Goal: Information Seeking & Learning: Learn about a topic

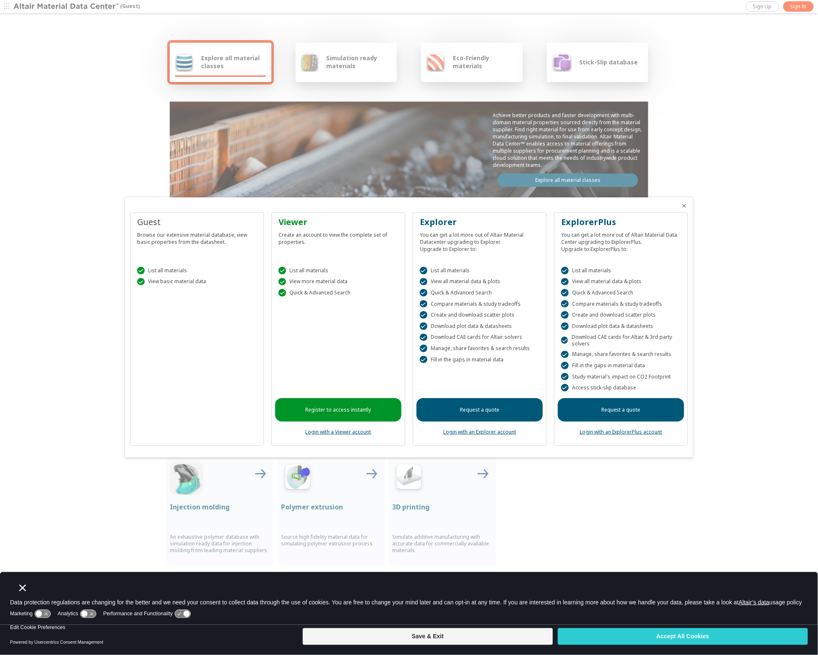
click at [799, 8] on div at bounding box center [409, 327] width 818 height 655
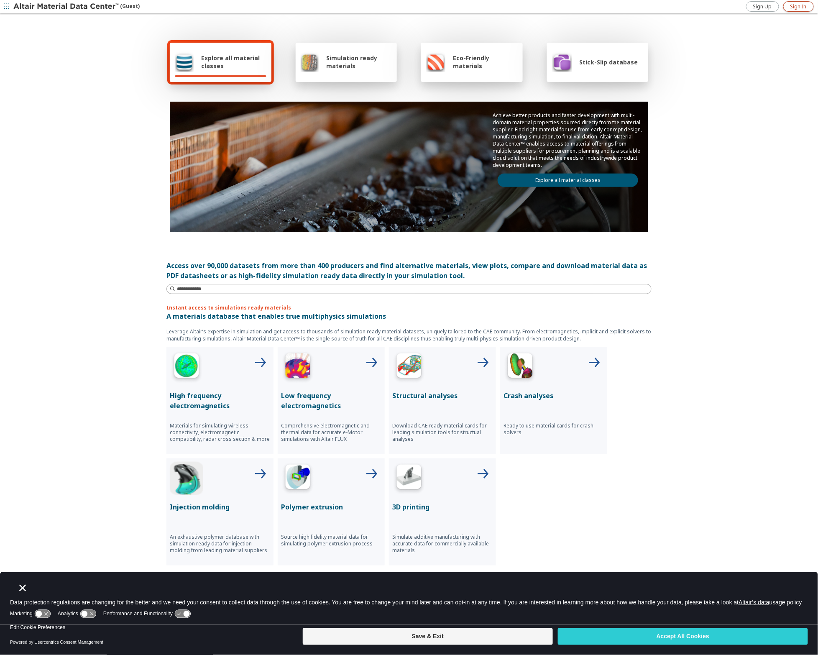
click at [793, 5] on span "Sign In" at bounding box center [799, 6] width 16 height 7
click at [800, 8] on span "Sign In" at bounding box center [799, 6] width 16 height 7
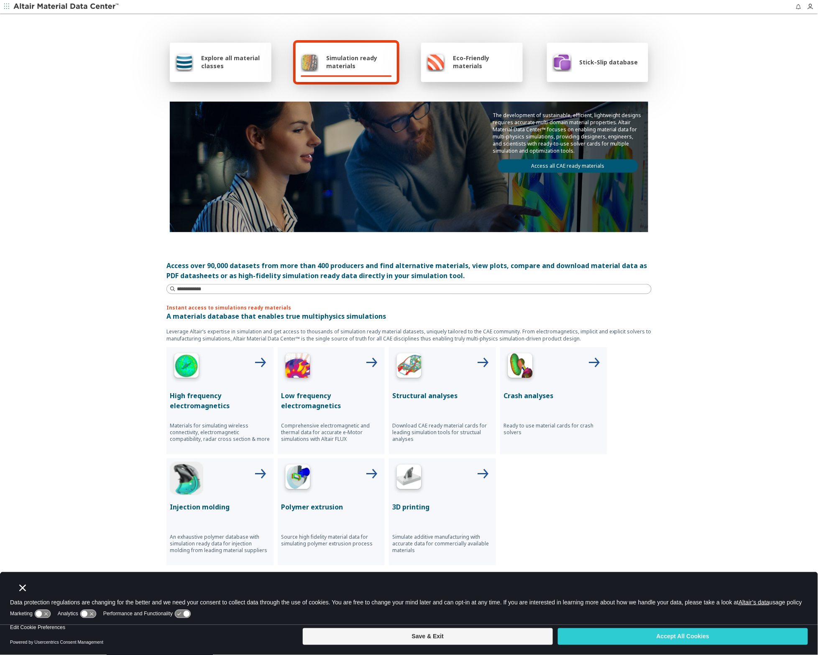
click at [580, 64] on span "Stick-Slip database" at bounding box center [609, 62] width 59 height 8
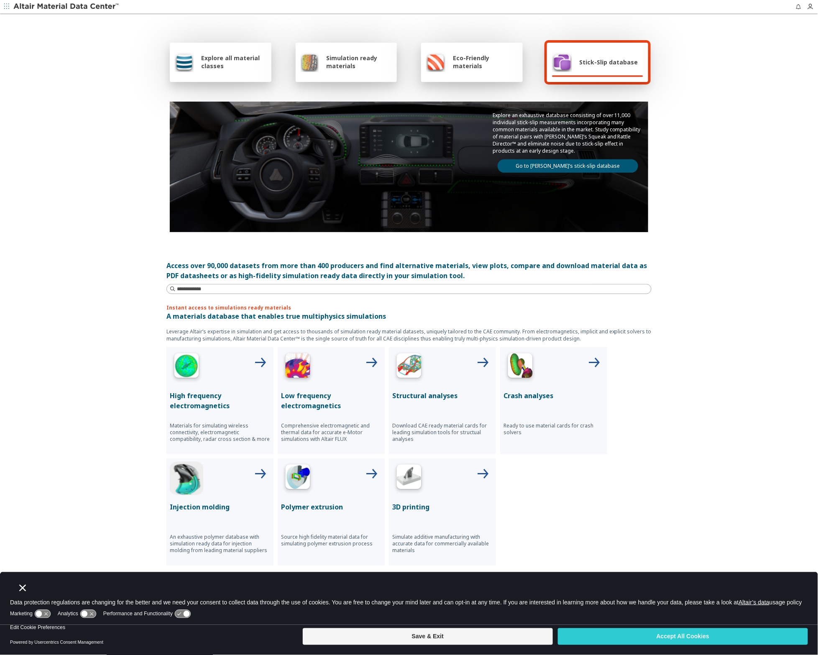
click at [546, 166] on link "Go to [PERSON_NAME]’s stick-slip database" at bounding box center [568, 165] width 141 height 13
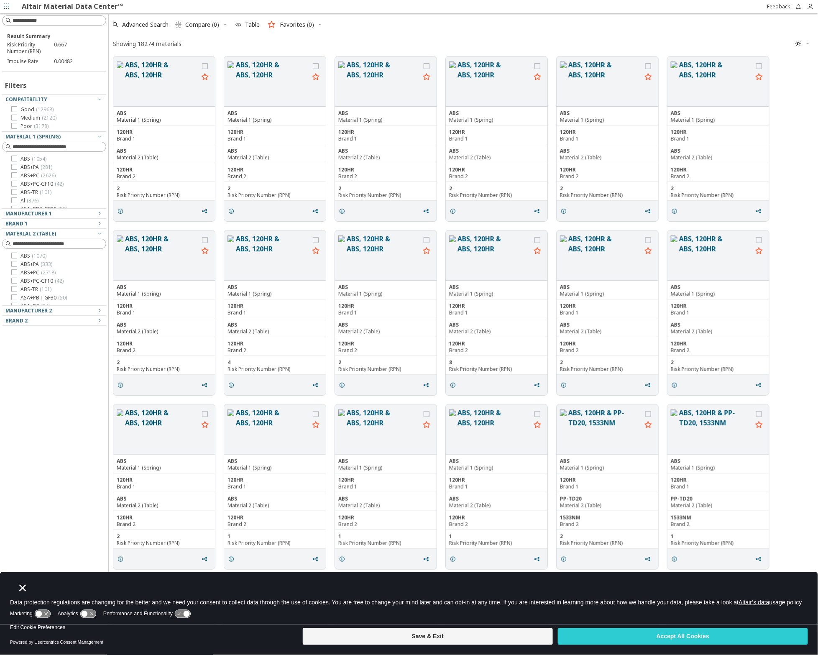
scroll to position [571, 703]
click at [244, 68] on button "ABS, 120HR & ABS, 120HR" at bounding box center [272, 81] width 73 height 43
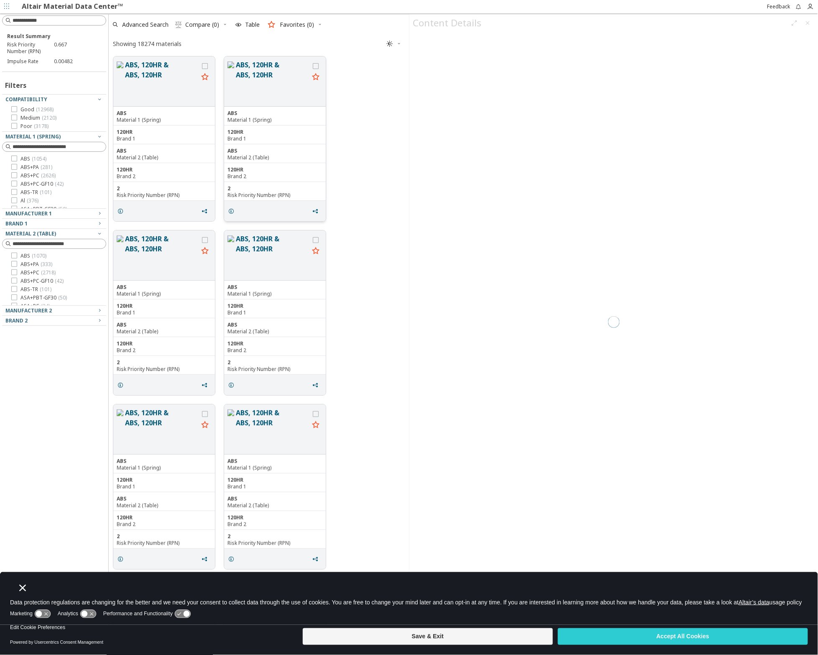
scroll to position [7, 7]
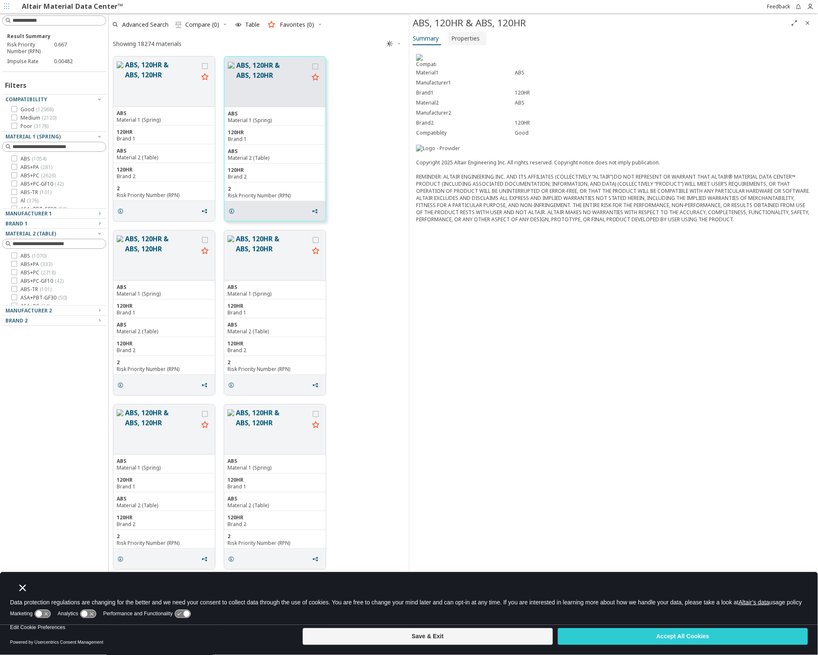
click at [453, 39] on span "Properties" at bounding box center [465, 38] width 28 height 13
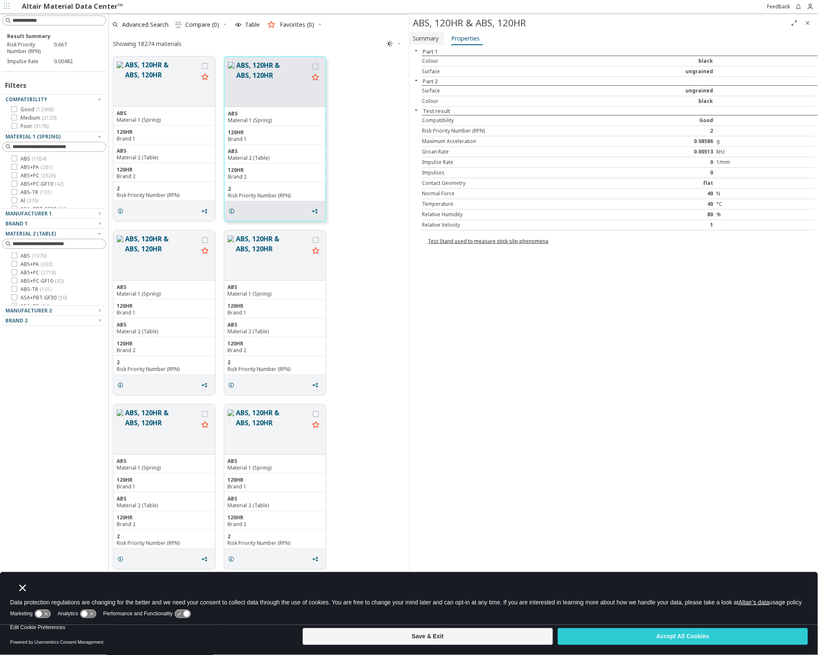
click at [420, 39] on span "Summary" at bounding box center [426, 38] width 26 height 13
